Goal: Information Seeking & Learning: Check status

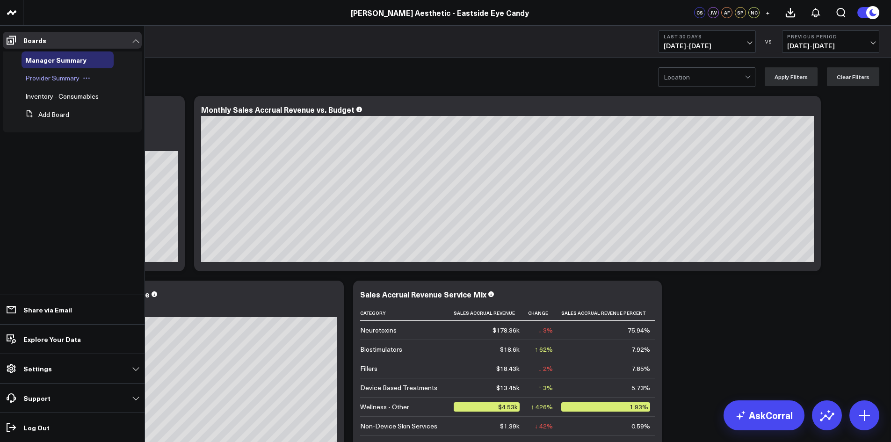
click at [36, 80] on span "Provider Summary" at bounding box center [52, 77] width 54 height 9
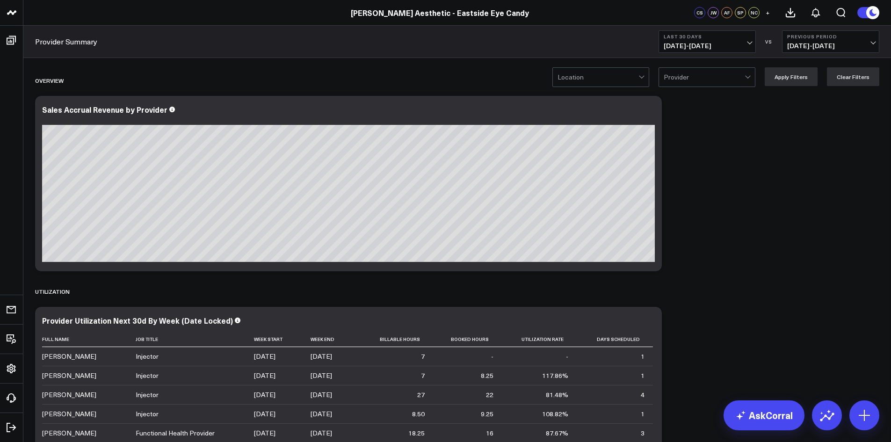
click at [749, 44] on span "[DATE] - [DATE]" at bounding box center [707, 45] width 87 height 7
click at [713, 150] on link "Last 365 Days" at bounding box center [707, 153] width 96 height 18
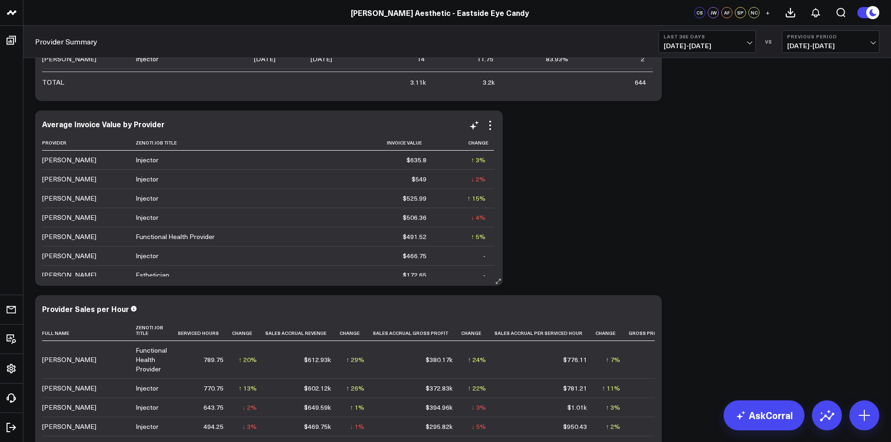
scroll to position [8, 0]
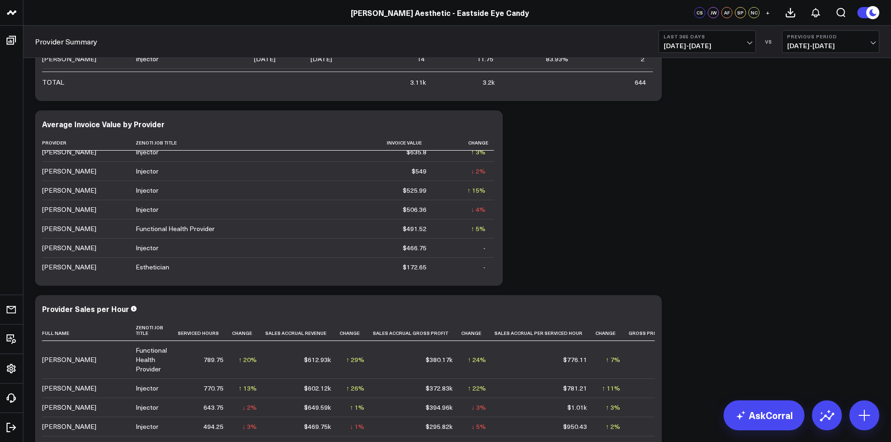
click at [748, 44] on span "[DATE] - [DATE]" at bounding box center [707, 45] width 87 height 7
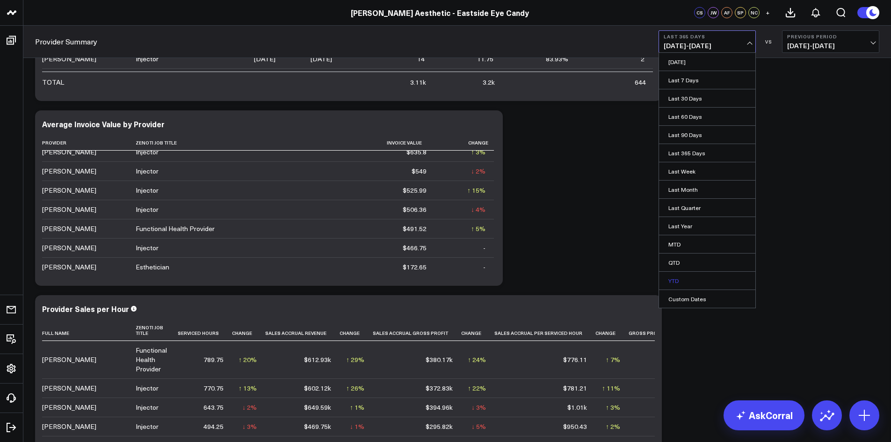
click at [675, 280] on link "YTD" at bounding box center [707, 281] width 96 height 18
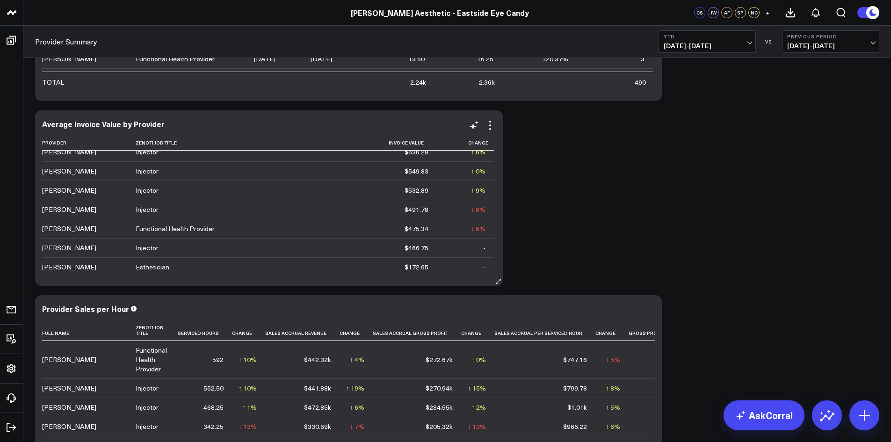
scroll to position [1029, 0]
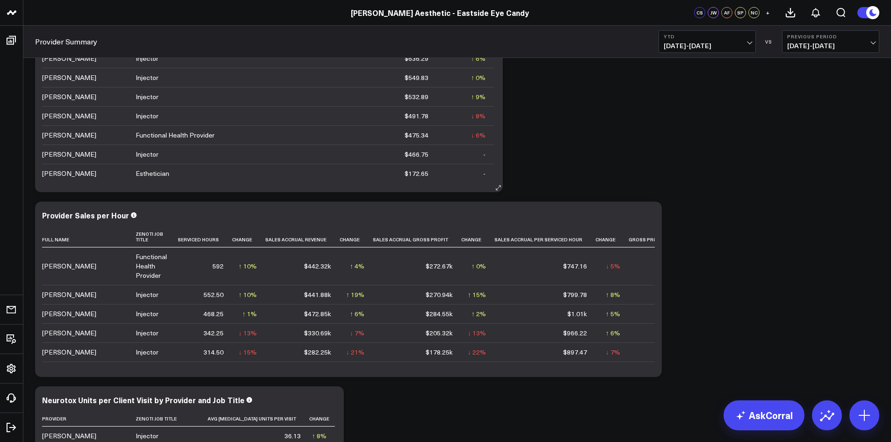
click at [499, 188] on icon at bounding box center [498, 187] width 7 height 7
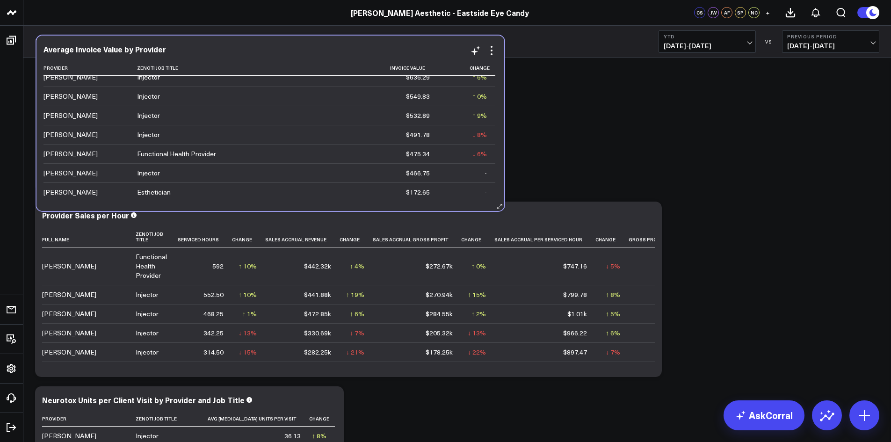
drag, startPoint x: 486, startPoint y: 190, endPoint x: 487, endPoint y: 209, distance: 18.8
click at [487, 209] on div "Average Invoice Value by Provider Provider Zenoti Job Title Invoice Value Chang…" at bounding box center [270, 123] width 468 height 175
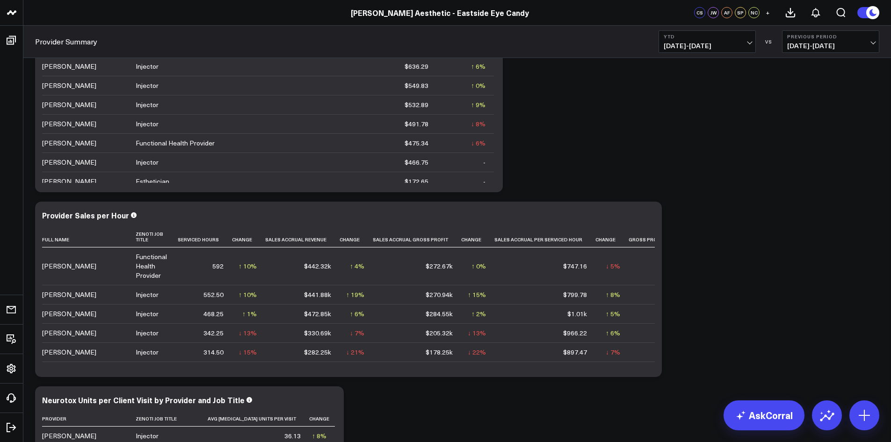
scroll to position [842, 0]
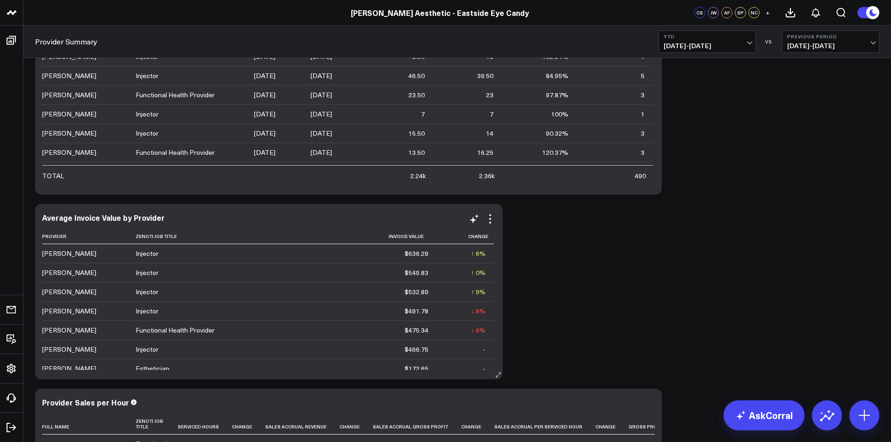
drag, startPoint x: 231, startPoint y: 224, endPoint x: 172, endPoint y: 213, distance: 60.4
click at [172, 213] on div "Average Invoice Value by Provider Provider Zenoti Job Title Invoice Value Chang…" at bounding box center [269, 291] width 468 height 175
click at [492, 219] on icon at bounding box center [490, 218] width 11 height 11
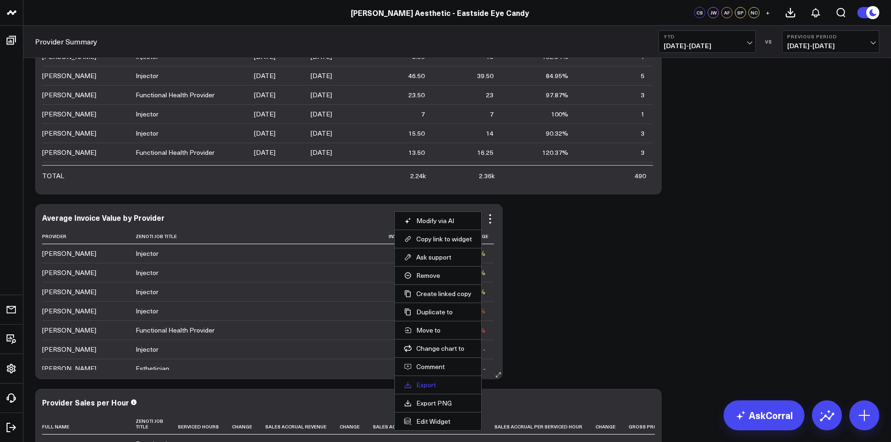
click at [417, 384] on link "Export" at bounding box center [438, 385] width 68 height 8
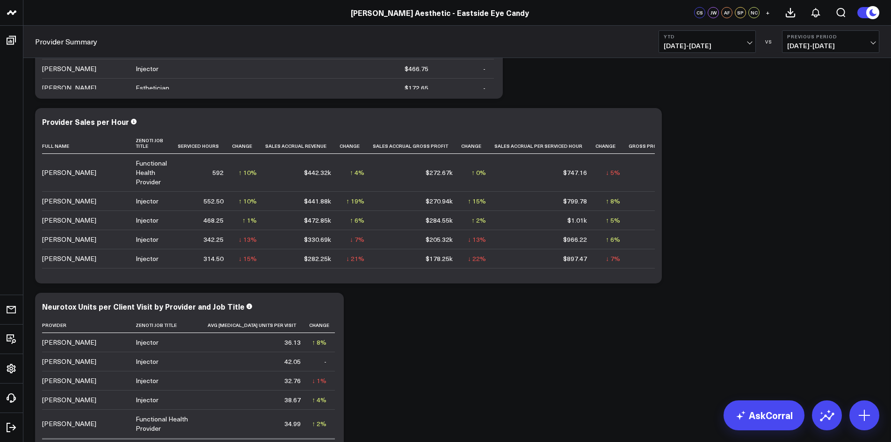
scroll to position [1403, 0]
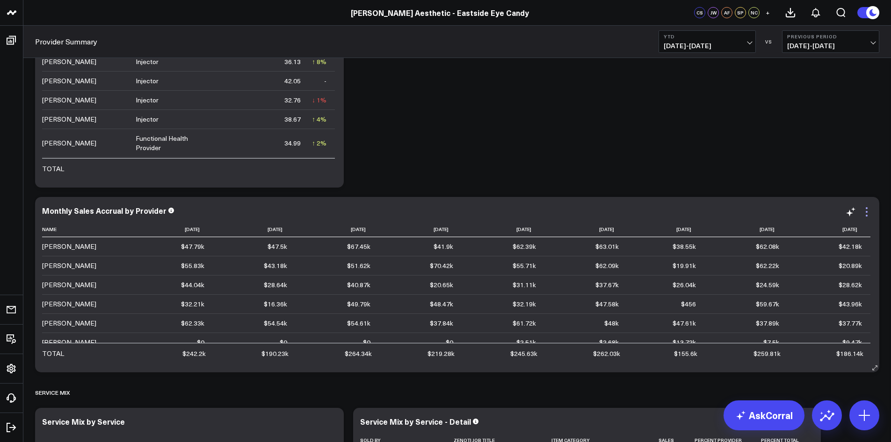
click at [866, 212] on icon at bounding box center [867, 212] width 2 height 2
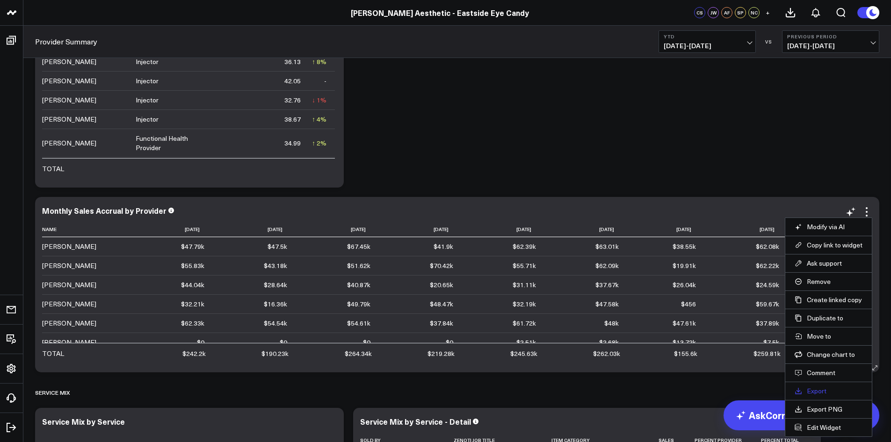
click at [817, 390] on link "Export" at bounding box center [829, 391] width 68 height 8
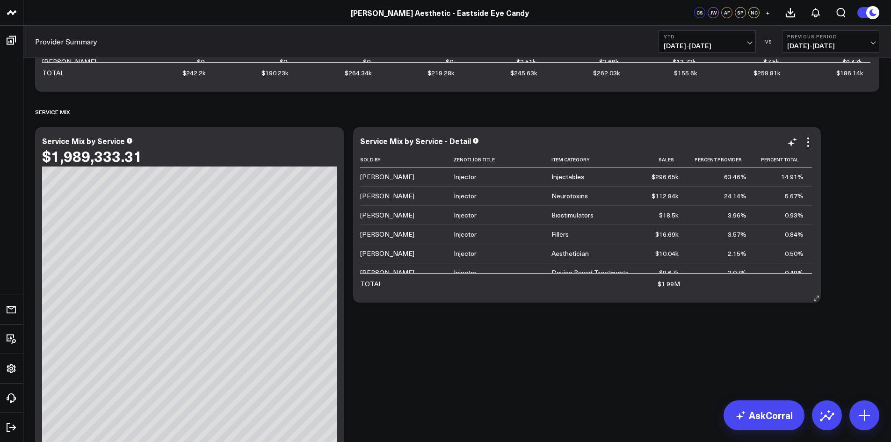
scroll to position [1590, 0]
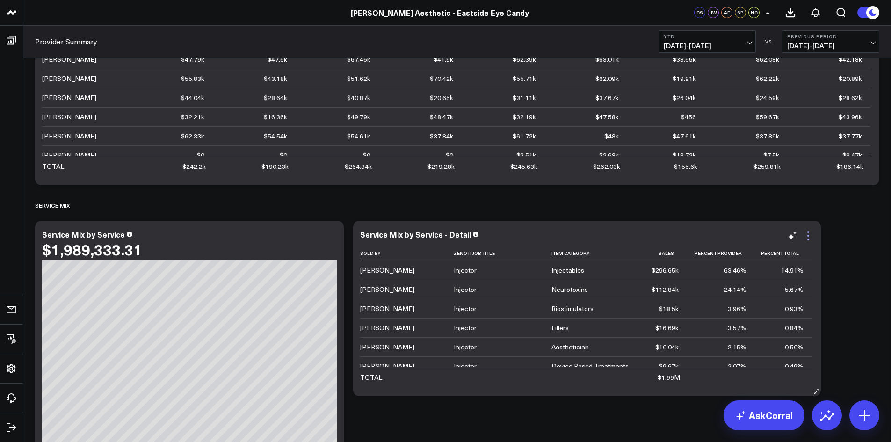
click at [809, 237] on icon at bounding box center [808, 235] width 11 height 11
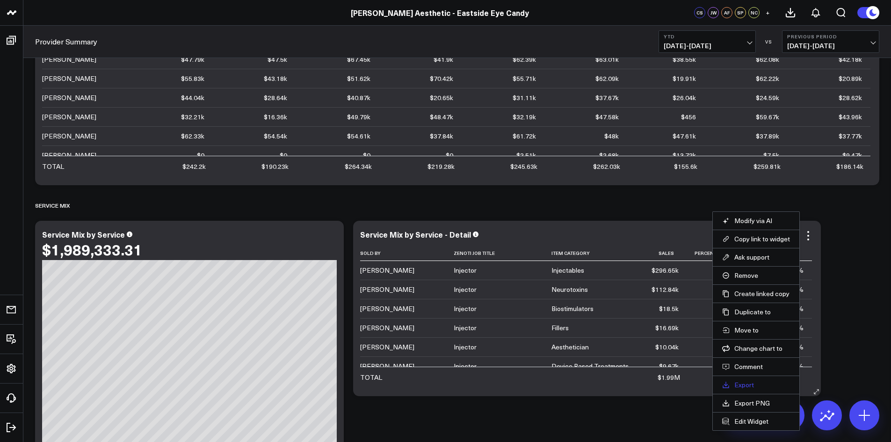
click at [746, 385] on link "Export" at bounding box center [756, 385] width 68 height 8
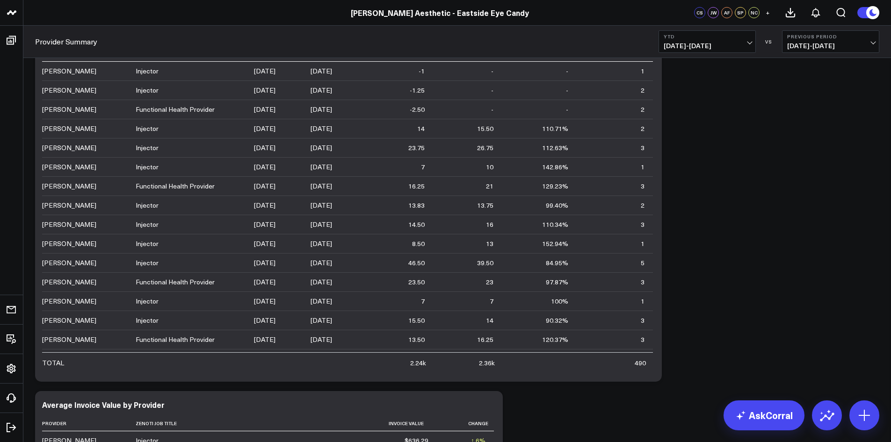
scroll to position [748, 0]
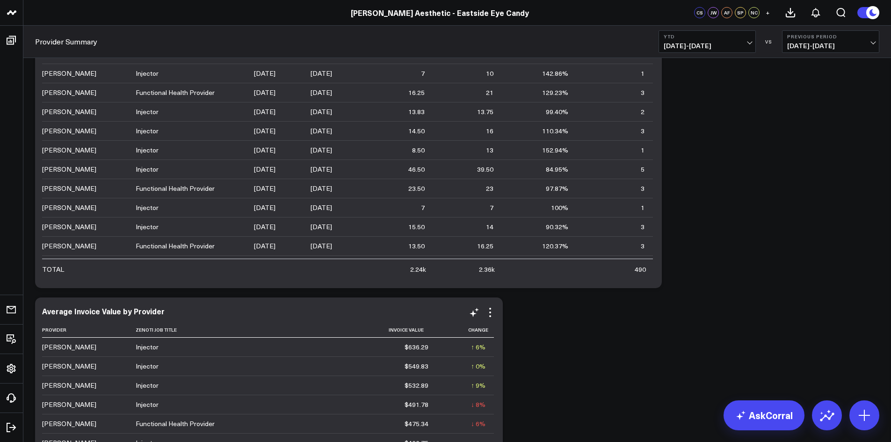
drag, startPoint x: 60, startPoint y: 313, endPoint x: 242, endPoint y: 307, distance: 182.5
click at [242, 307] on div "Average Invoice Value by Provider" at bounding box center [269, 311] width 454 height 8
drag, startPoint x: 146, startPoint y: 314, endPoint x: 70, endPoint y: 310, distance: 76.4
click at [70, 310] on div "Average Invoice Value by Provider" at bounding box center [107, 311] width 130 height 10
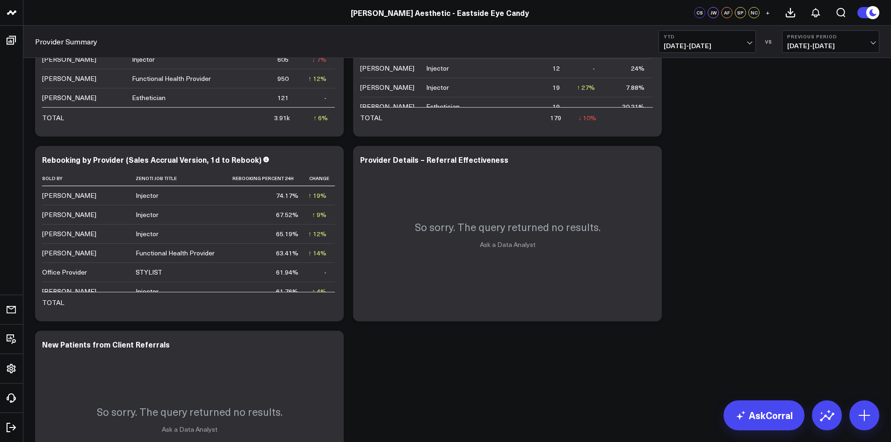
scroll to position [2245, 0]
click at [331, 163] on icon at bounding box center [331, 161] width 11 height 11
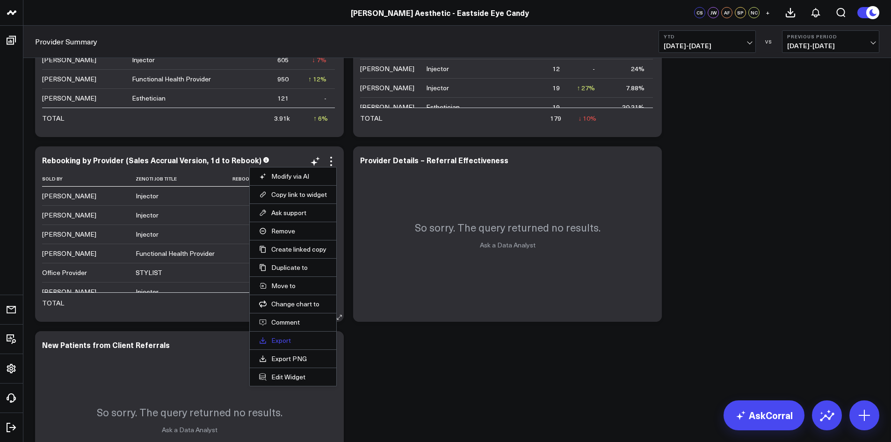
click at [282, 343] on link "Export" at bounding box center [293, 340] width 68 height 8
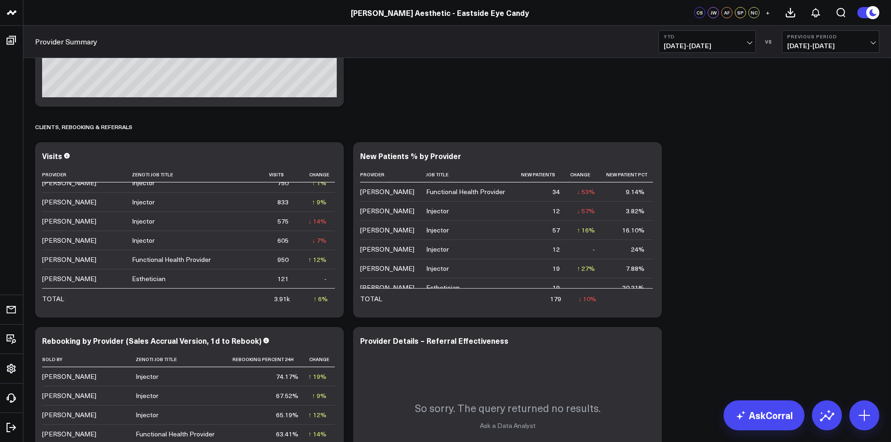
scroll to position [2058, 0]
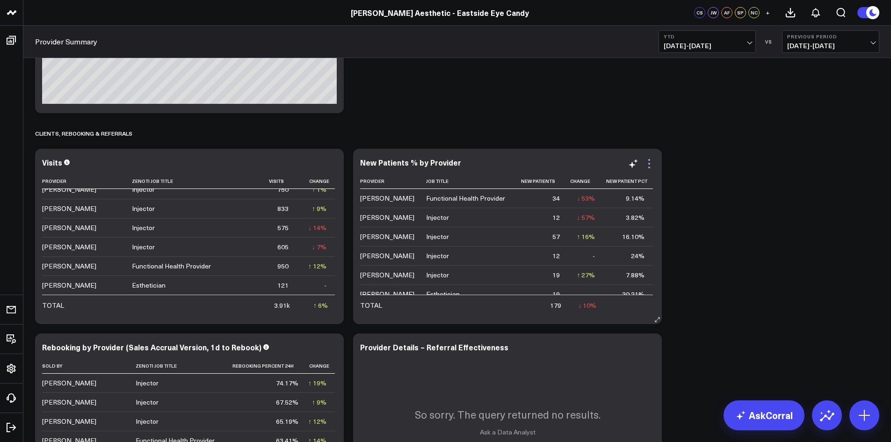
click at [649, 165] on icon at bounding box center [649, 164] width 2 height 2
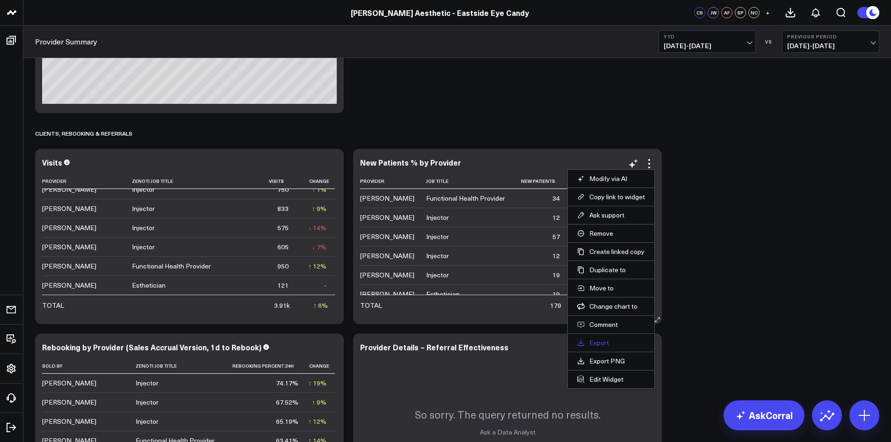
click at [597, 345] on link "Export" at bounding box center [611, 343] width 68 height 8
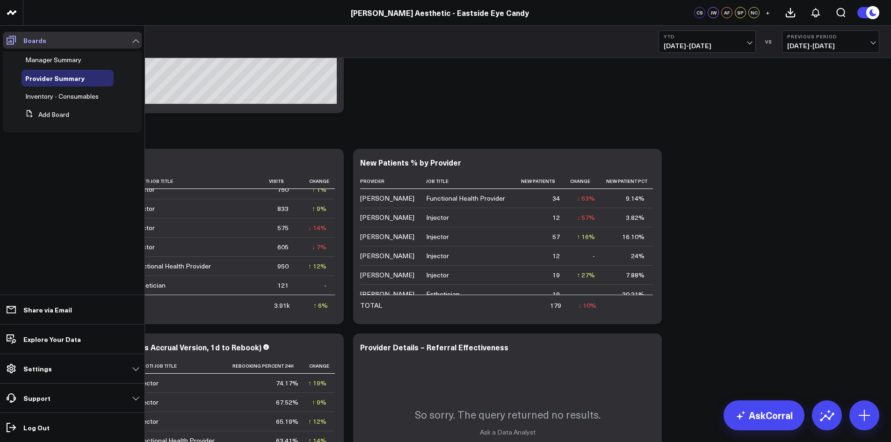
click at [4, 39] on span at bounding box center [11, 40] width 17 height 17
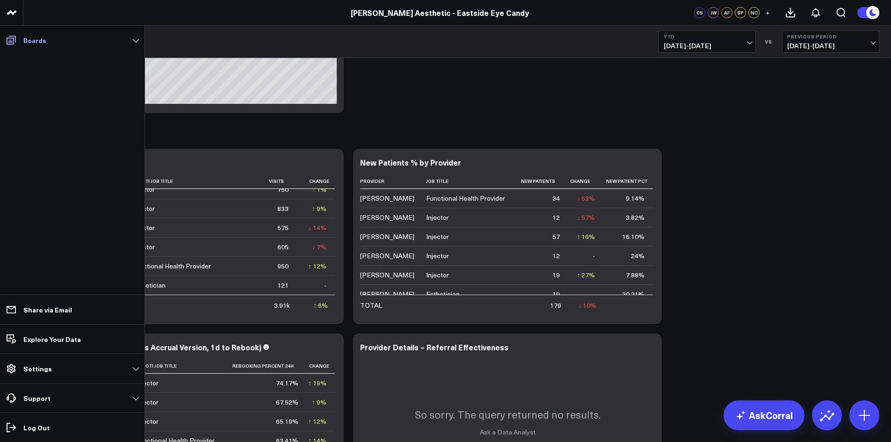
click at [7, 42] on icon at bounding box center [11, 40] width 9 height 9
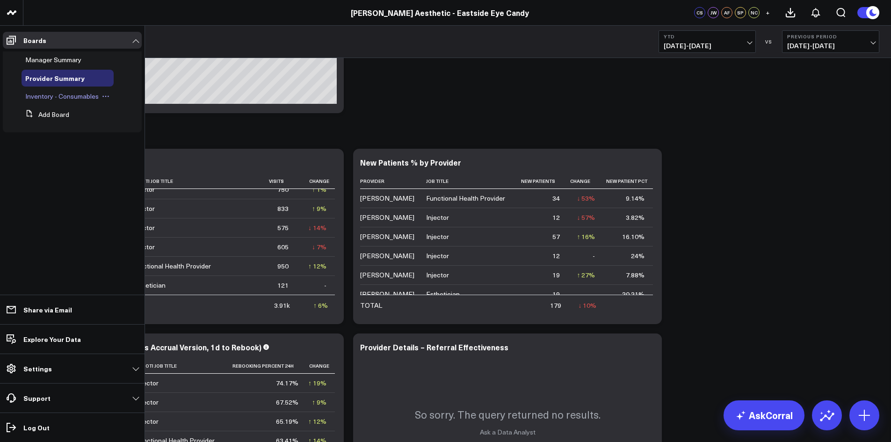
click at [49, 97] on span "Inventory - Consumables" at bounding box center [61, 96] width 73 height 9
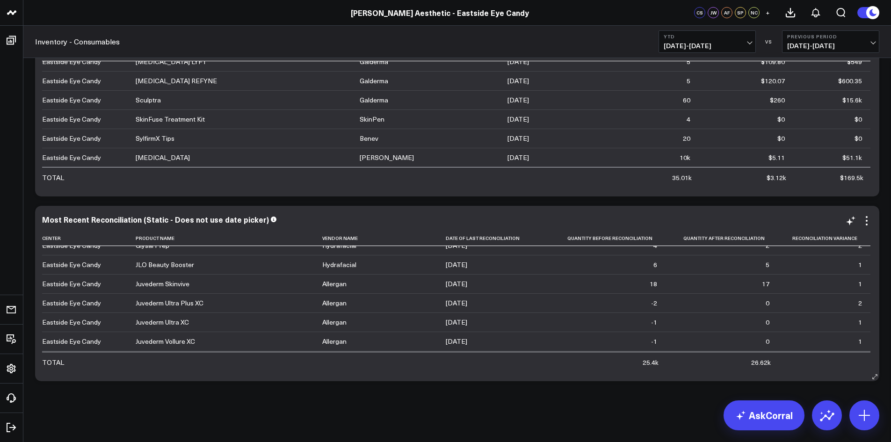
scroll to position [468, 0]
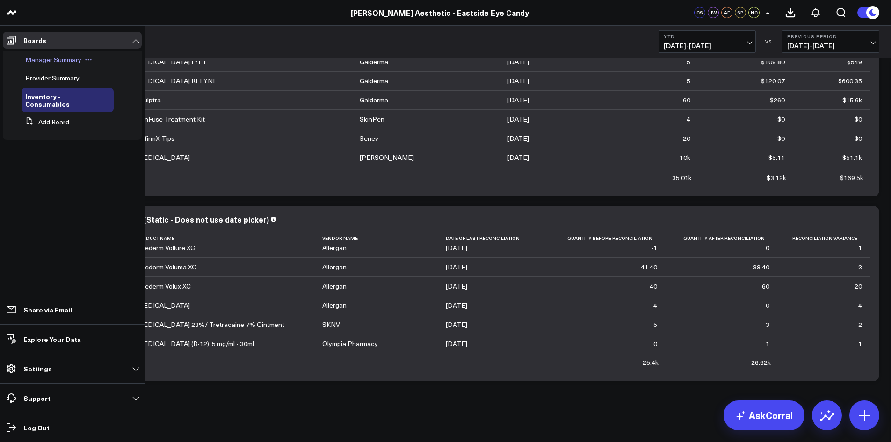
click at [33, 60] on span "Manager Summary" at bounding box center [53, 59] width 56 height 9
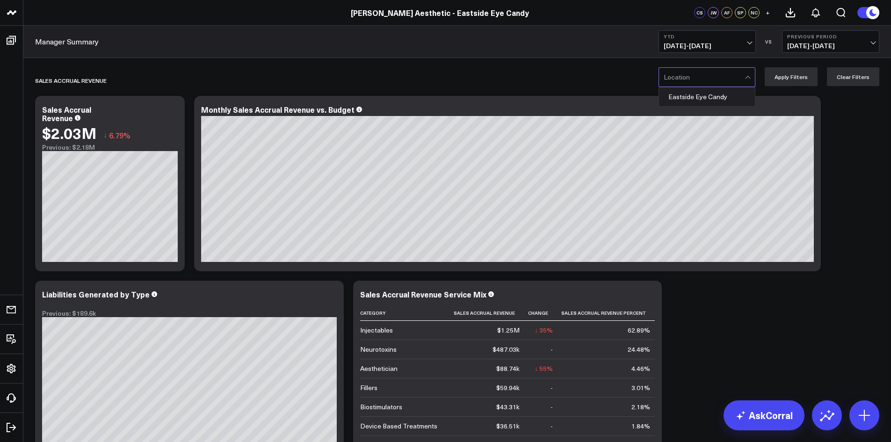
click at [745, 74] on div at bounding box center [704, 77] width 81 height 19
click at [723, 93] on div "Eastside Eye Candy" at bounding box center [707, 96] width 96 height 19
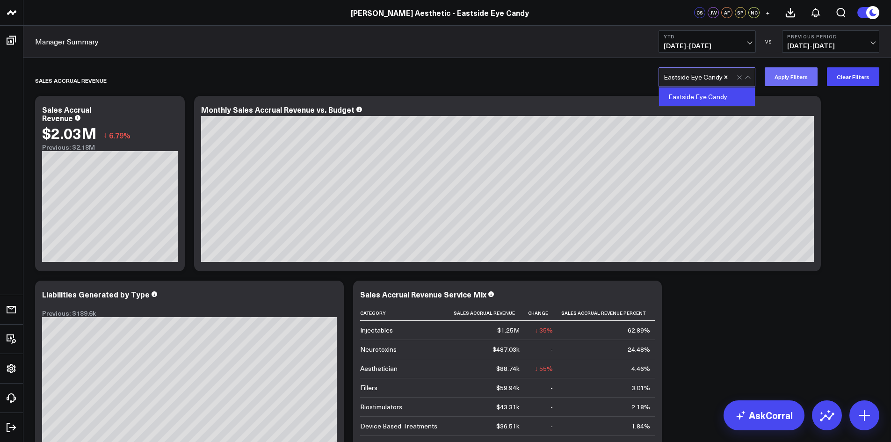
click at [811, 83] on button "Apply Filters" at bounding box center [791, 76] width 53 height 19
